Goal: Navigation & Orientation: Understand site structure

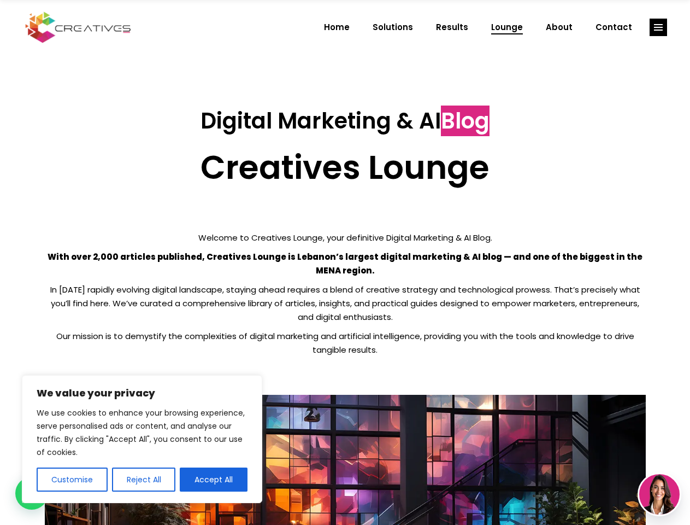
click at [345, 262] on p "With over 2,000 articles published, Creatives Lounge is Lebanon’s largest digit…" at bounding box center [345, 263] width 601 height 27
click at [72, 479] on button "Customise" at bounding box center [72, 479] width 71 height 24
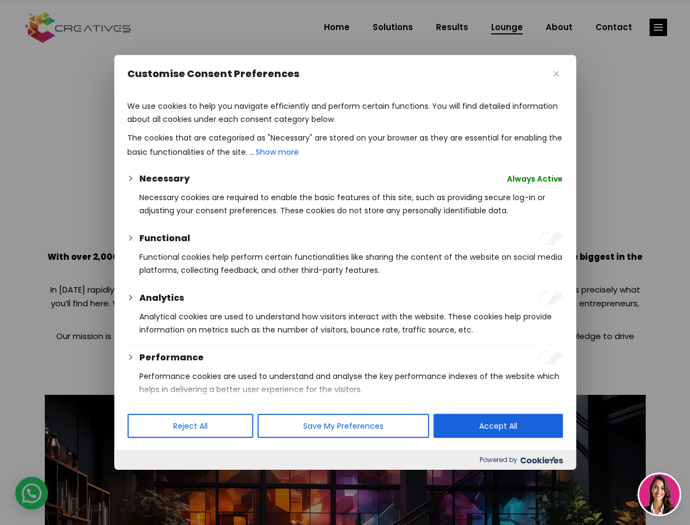
click at [143, 479] on div at bounding box center [345, 262] width 690 height 525
click at [214, 126] on p "We use cookies to help you navigate efficiently and perform certain functions. …" at bounding box center [345, 112] width 436 height 26
click at [659, 27] on div at bounding box center [345, 262] width 690 height 525
click at [660, 494] on img at bounding box center [660, 494] width 40 height 40
